Goal: Task Accomplishment & Management: Complete application form

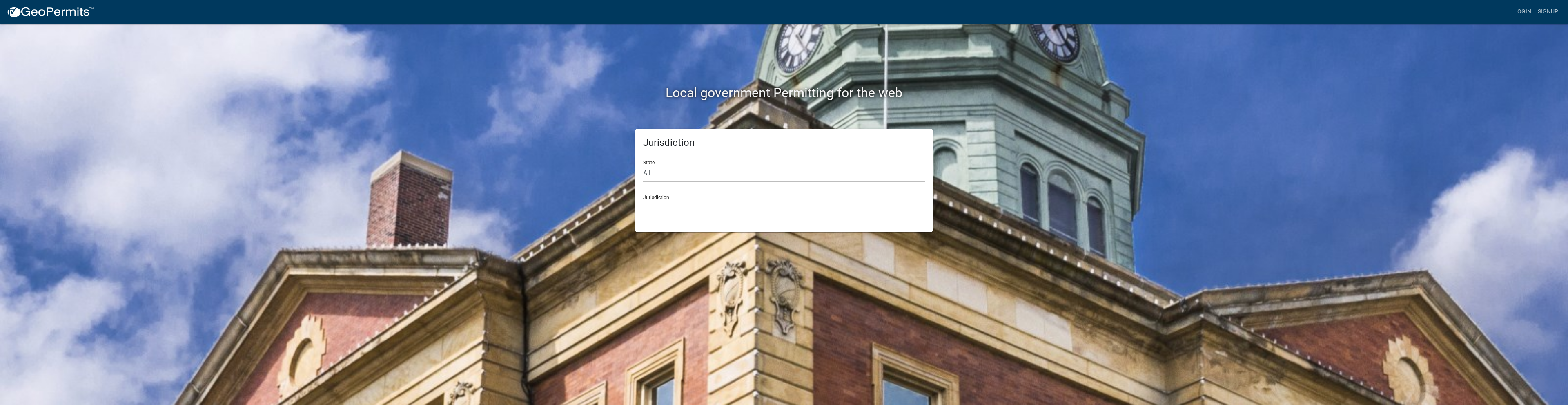
click at [672, 175] on select "All [US_STATE] [US_STATE] [US_STATE] [US_STATE] [US_STATE] [US_STATE] [US_STATE…" at bounding box center [784, 174] width 282 height 17
select select "[US_STATE]"
click at [643, 165] on select "All [US_STATE] [US_STATE] [US_STATE] [US_STATE] [US_STATE] [US_STATE] [US_STATE…" at bounding box center [784, 174] width 282 height 17
click at [668, 204] on select "City of [GEOGRAPHIC_DATA], [US_STATE] City of [GEOGRAPHIC_DATA], [US_STATE] Cit…" at bounding box center [784, 208] width 282 height 17
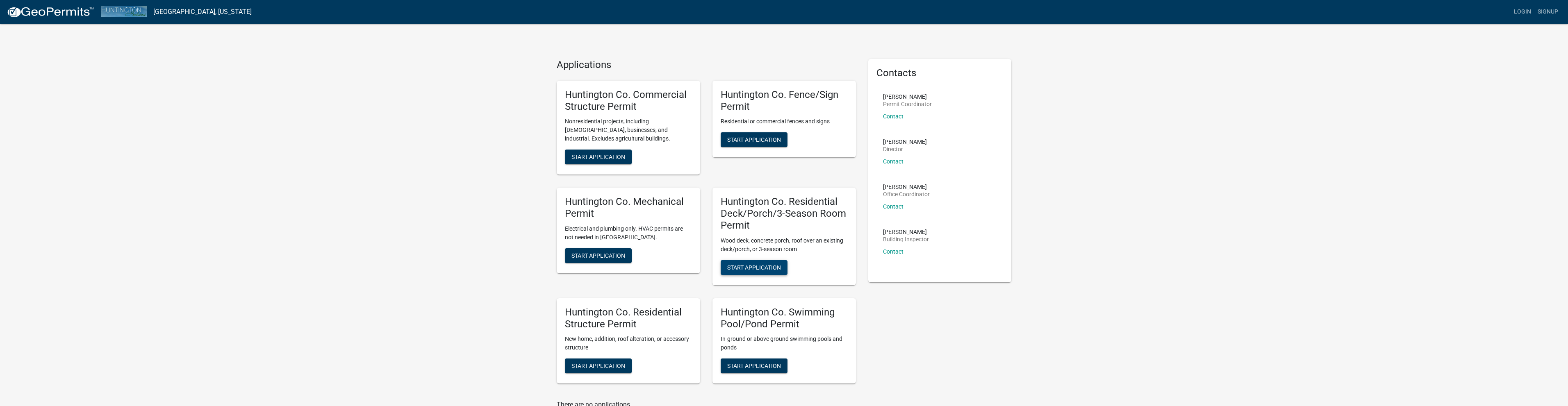
click at [762, 268] on span "Start Application" at bounding box center [754, 267] width 54 height 7
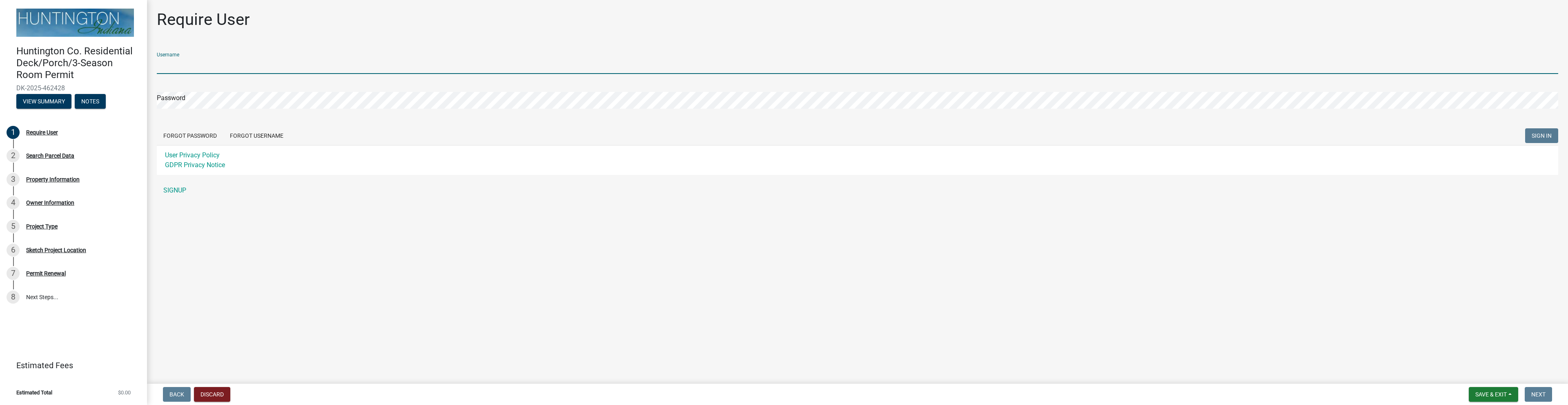
click at [226, 69] on input "Username" at bounding box center [858, 66] width 1401 height 17
type input "cgerdes7"
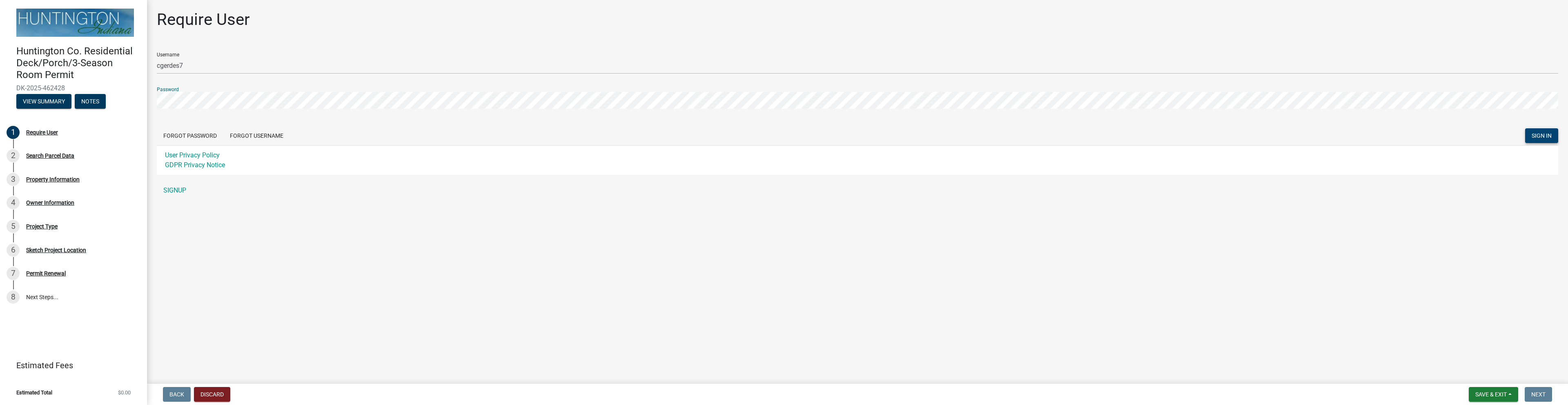
click at [1542, 137] on span "SIGN IN" at bounding box center [1541, 135] width 20 height 7
click at [1489, 346] on main "Require User Username cgerdes7 Password Forgot Password Forgot Username SIGN IN…" at bounding box center [857, 190] width 1421 height 381
click at [1453, 387] on div "Invalid Username/password" at bounding box center [1502, 386] width 122 height 22
click at [172, 191] on link "SIGNUP" at bounding box center [858, 190] width 1401 height 16
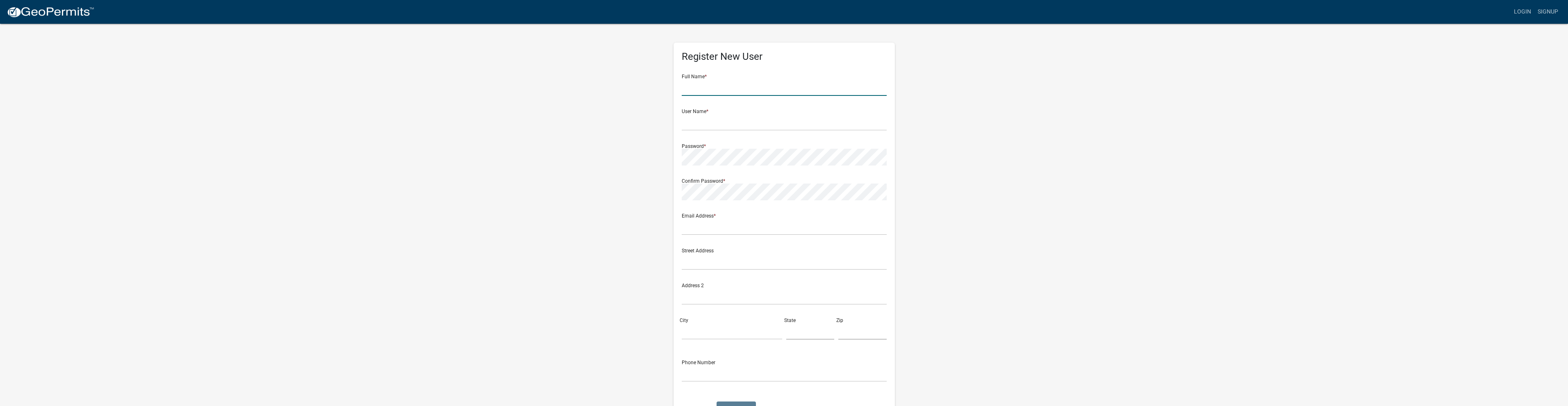
click at [717, 83] on input "text" at bounding box center [784, 87] width 205 height 17
type input "[PERSON_NAME]"
type input "[EMAIL_ADDRESS][DOMAIN_NAME]"
type input "[STREET_ADDRESS][PERSON_NAME]"
type input "PO Box 704"
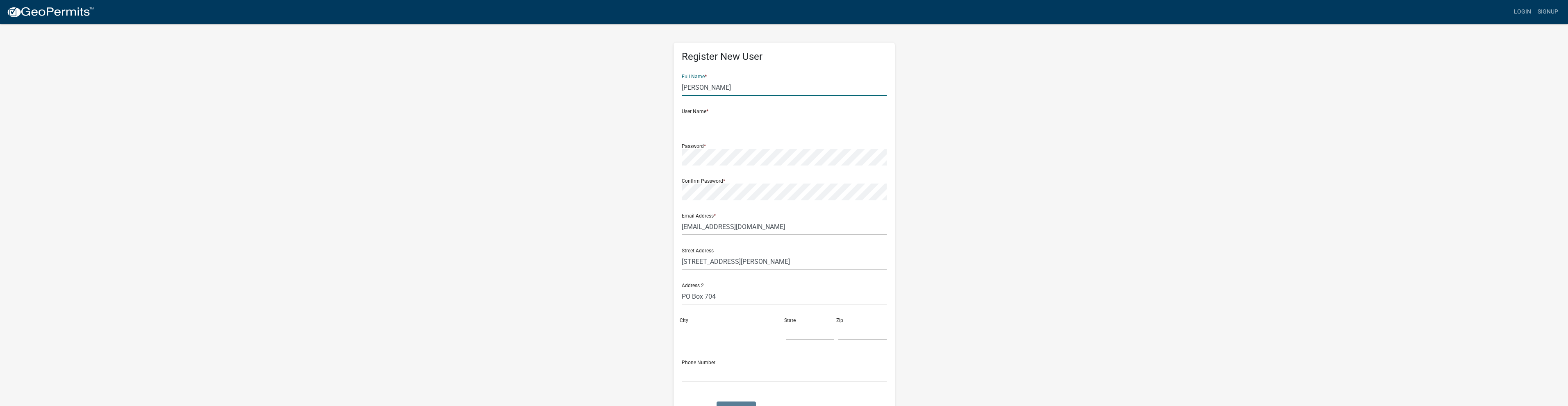
type input "[PERSON_NAME]"
type input "IN"
type input "46792"
type input "9409998271"
click at [753, 128] on input "text" at bounding box center [784, 122] width 205 height 17
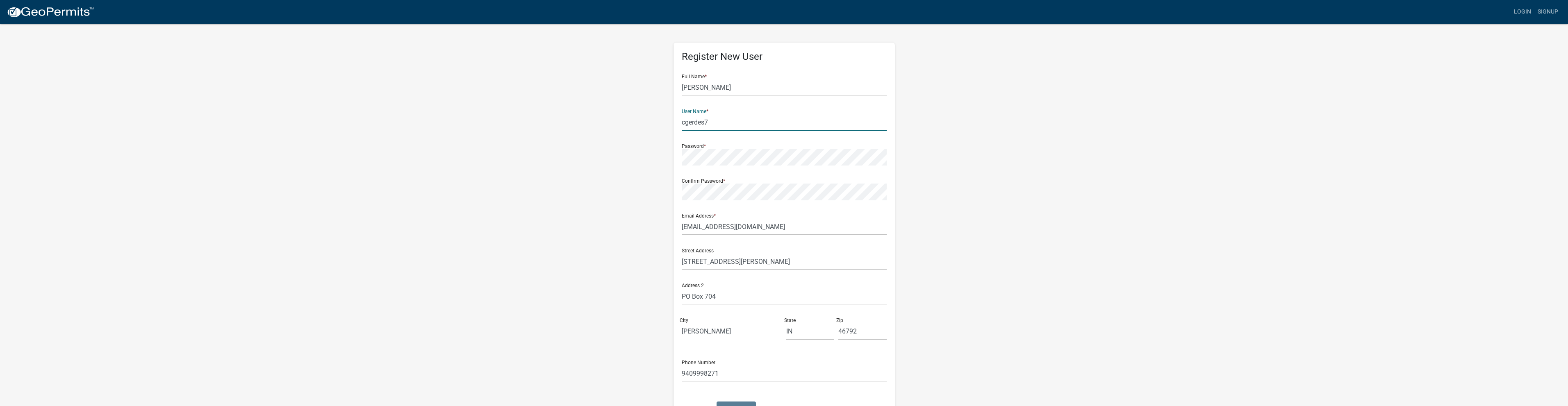
type input "cgerdes7"
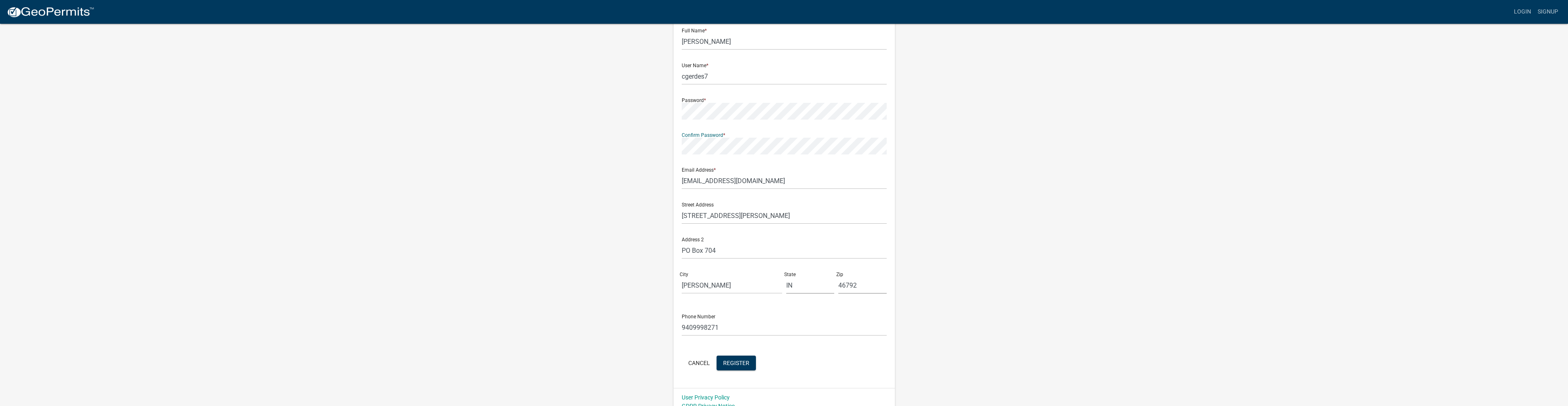
scroll to position [56, 0]
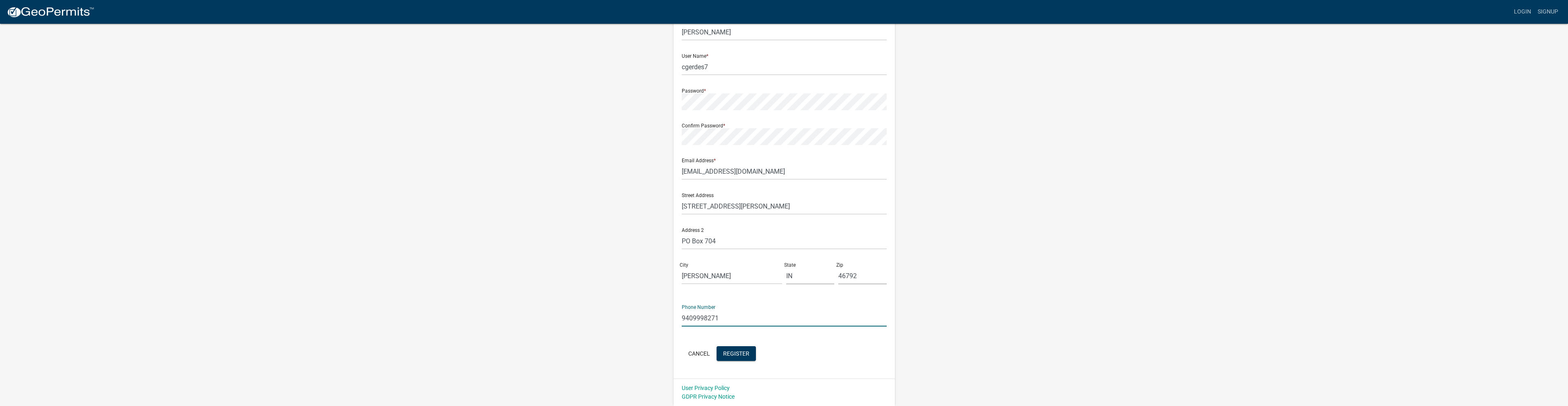
click at [736, 318] on input "9409998271" at bounding box center [784, 318] width 205 height 17
type input "2602000219"
click at [738, 353] on span "Register" at bounding box center [736, 353] width 26 height 7
